Goal: Find specific page/section

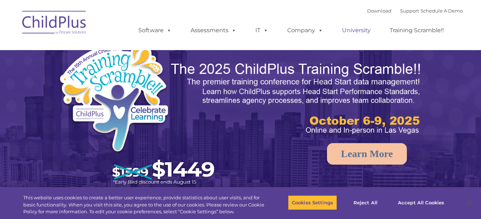
select select "MEDIUM"
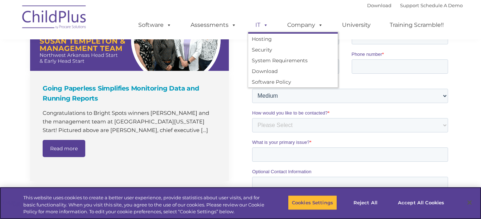
scroll to position [527, 0]
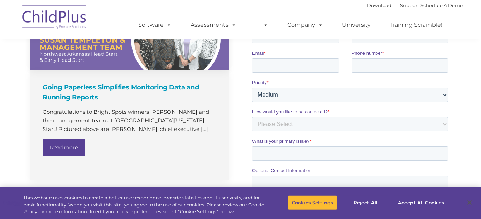
click at [225, 116] on div "Going Paperless Simplifies Monitoring Data and Running Reports Congratulations …" at bounding box center [129, 125] width 199 height 110
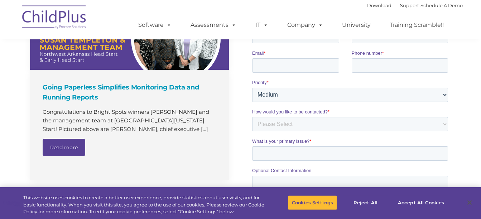
click at [235, 120] on div "Going Paperless Simplifies Monitoring Data and Running Reports Congratulations …" at bounding box center [133, 97] width 206 height 179
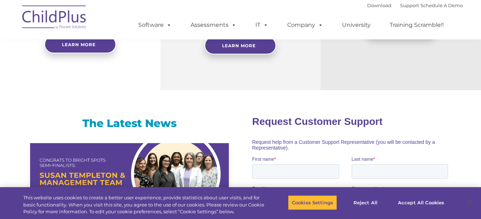
scroll to position [391, 0]
